Goal: Task Accomplishment & Management: Use online tool/utility

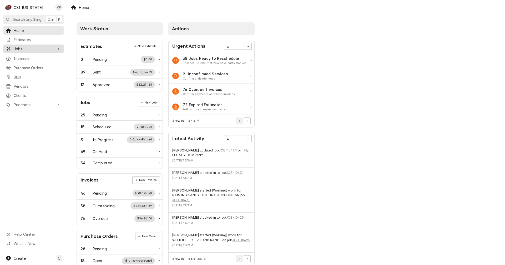
click at [23, 49] on span "Jobs" at bounding box center [34, 49] width 40 height 6
click at [18, 56] on span "Jobs" at bounding box center [38, 58] width 48 height 6
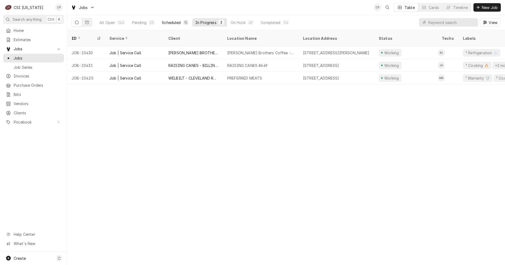
click at [175, 23] on div "Scheduled" at bounding box center [171, 23] width 19 height 6
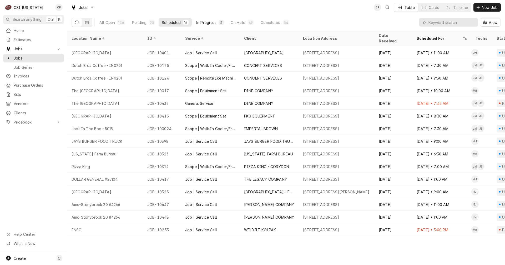
click at [209, 20] on div "In Progress" at bounding box center [205, 23] width 21 height 6
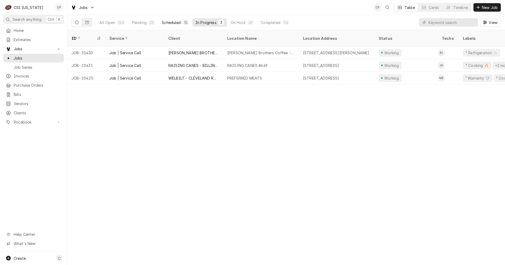
click at [175, 22] on div "Scheduled" at bounding box center [171, 23] width 19 height 6
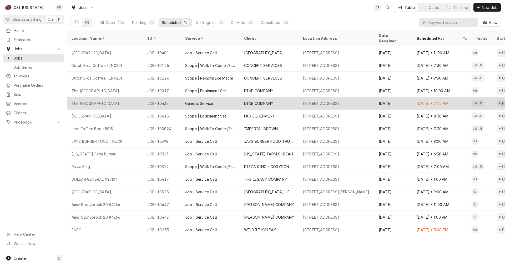
click at [105, 100] on div "The Brook Hospital" at bounding box center [96, 103] width 48 height 6
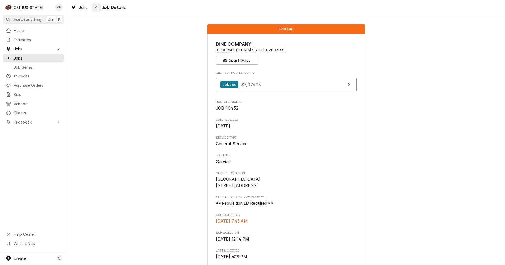
click at [97, 6] on icon "Navigate back" at bounding box center [96, 8] width 2 height 4
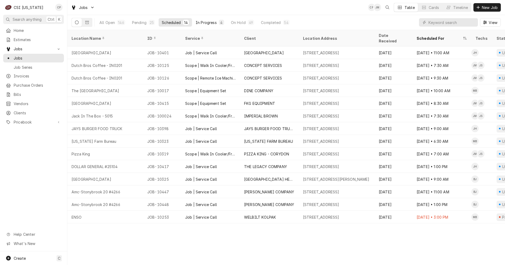
click at [204, 22] on div "In Progress" at bounding box center [206, 23] width 21 height 6
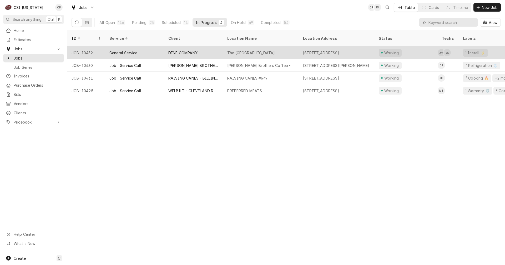
click at [242, 50] on div "The [GEOGRAPHIC_DATA]" at bounding box center [251, 53] width 48 height 6
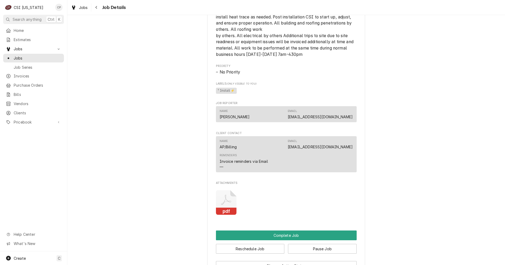
scroll to position [526, 0]
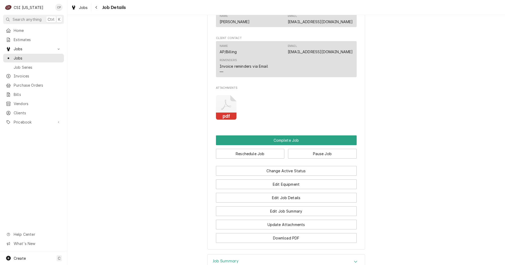
click at [221, 117] on icon "Attachments" at bounding box center [226, 107] width 21 height 25
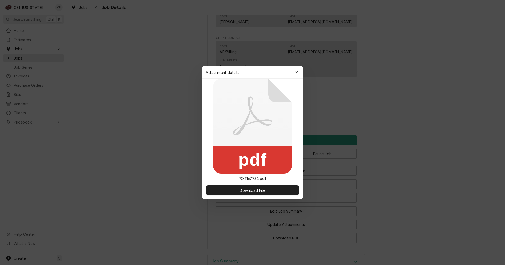
click at [221, 117] on icon at bounding box center [252, 126] width 79 height 95
click at [259, 189] on span "Download File" at bounding box center [253, 190] width 28 height 6
click at [297, 72] on icon "button" at bounding box center [296, 72] width 3 height 4
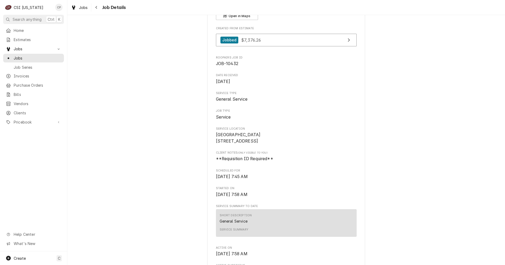
scroll to position [0, 0]
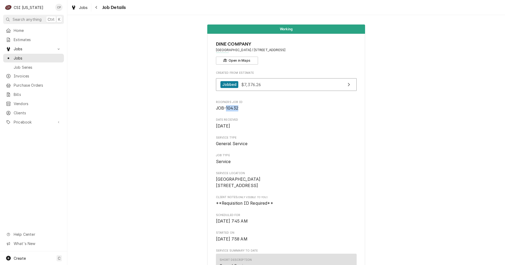
drag, startPoint x: 239, startPoint y: 107, endPoint x: 225, endPoint y: 109, distance: 14.8
click at [225, 109] on span "JOB-10432" at bounding box center [286, 108] width 141 height 6
copy span "10432"
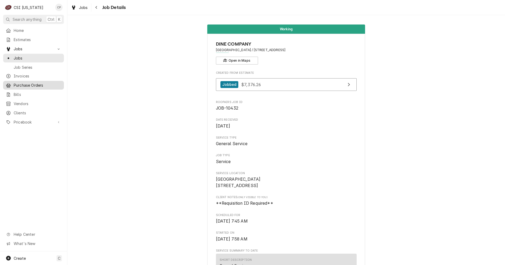
click at [29, 83] on span "Purchase Orders" at bounding box center [38, 85] width 48 height 6
click at [27, 29] on span "Home" at bounding box center [38, 31] width 48 height 6
